Goal: Task Accomplishment & Management: Manage account settings

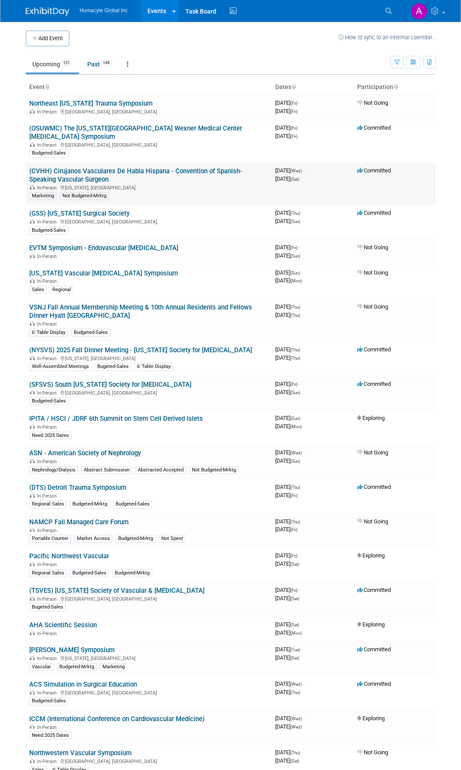
click at [121, 170] on link "(CVHH) Cirujanos Vasculares De Habla Hispana - Convention of Spanish-Speaking V…" at bounding box center [135, 175] width 213 height 16
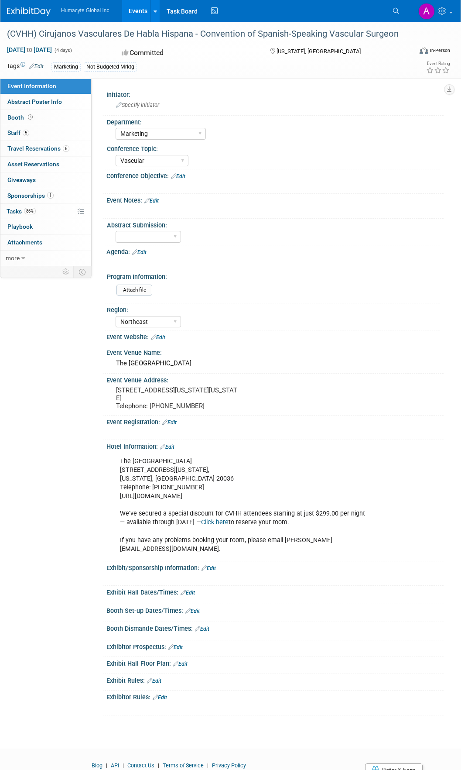
select select "Marketing"
select select "Vascular"
select select "Northeast"
click at [15, 211] on span "Tasks 86%" at bounding box center [21, 211] width 29 height 7
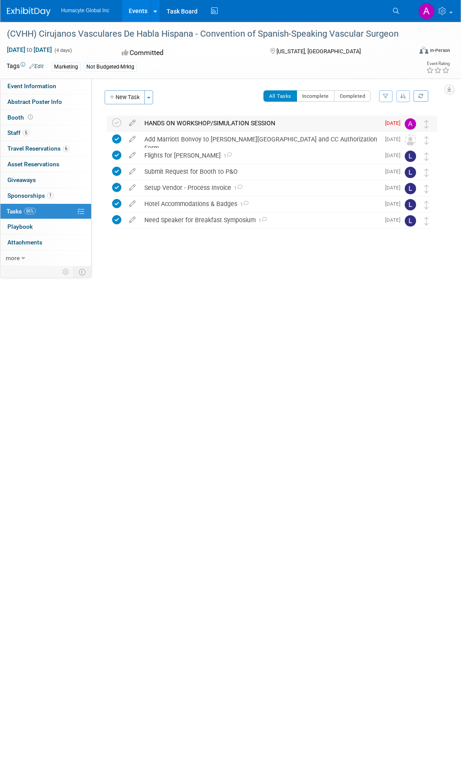
click at [200, 122] on div "HANDS ON WORKSHOP/SIMULATION SESSION" at bounding box center [260, 123] width 240 height 15
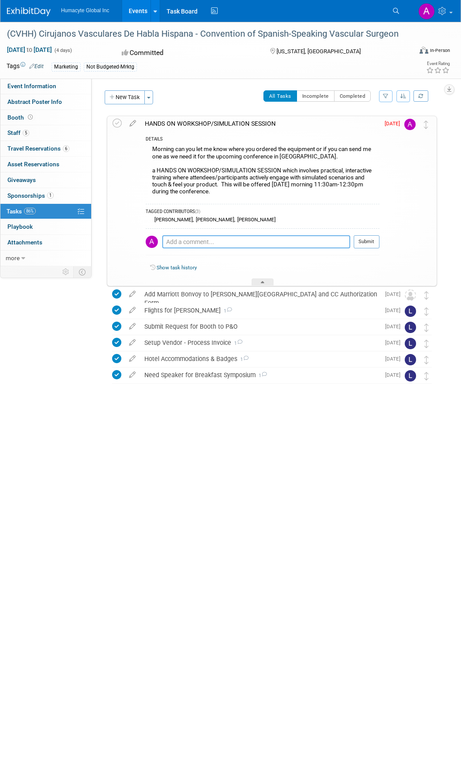
click at [192, 241] on textarea at bounding box center [256, 241] width 188 height 13
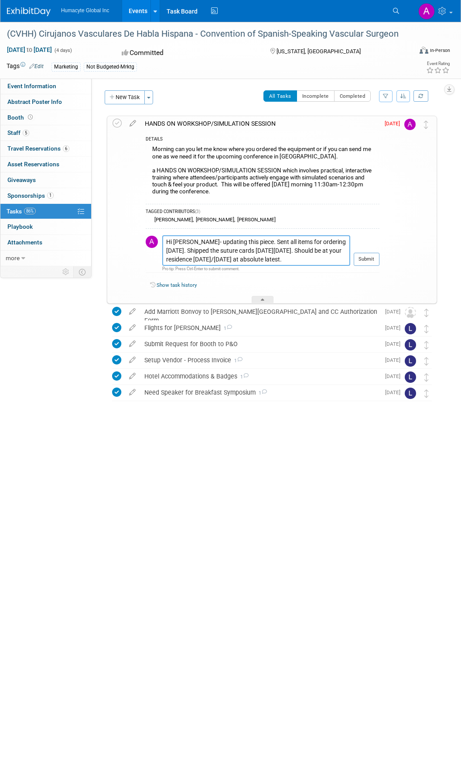
click at [315, 258] on textarea "Hi [PERSON_NAME]- updating this piece. Sent all items for ordering [DATE]. Ship…" at bounding box center [256, 250] width 188 height 31
type textarea "Hi [PERSON_NAME]- updating this piece. Sent all items for ordering [DATE]. Ship…"
click at [368, 259] on button "Submit" at bounding box center [367, 259] width 26 height 13
